Goal: Check status: Check status

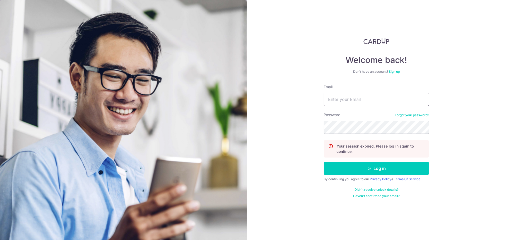
click at [344, 98] on input "Email" at bounding box center [376, 99] width 105 height 13
type input "[EMAIL_ADDRESS][DOMAIN_NAME]"
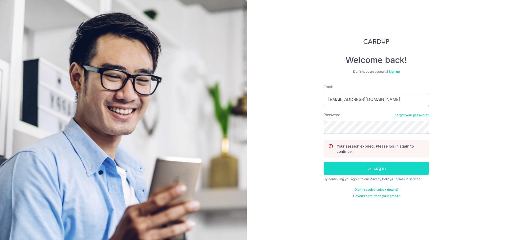
click at [398, 163] on button "Log in" at bounding box center [376, 168] width 105 height 13
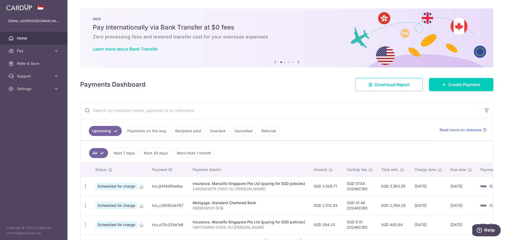
click at [217, 130] on link "Overdue" at bounding box center [218, 131] width 22 height 10
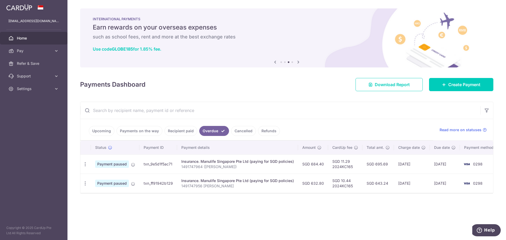
click at [102, 133] on link "Upcoming" at bounding box center [102, 131] width 26 height 10
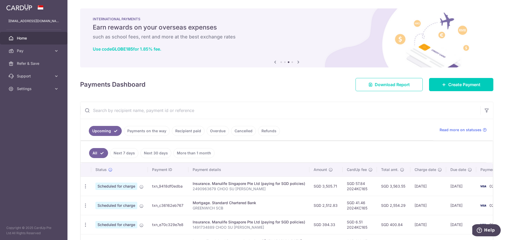
click at [214, 131] on link "Overdue" at bounding box center [218, 131] width 22 height 10
